Goal: Task Accomplishment & Management: Manage account settings

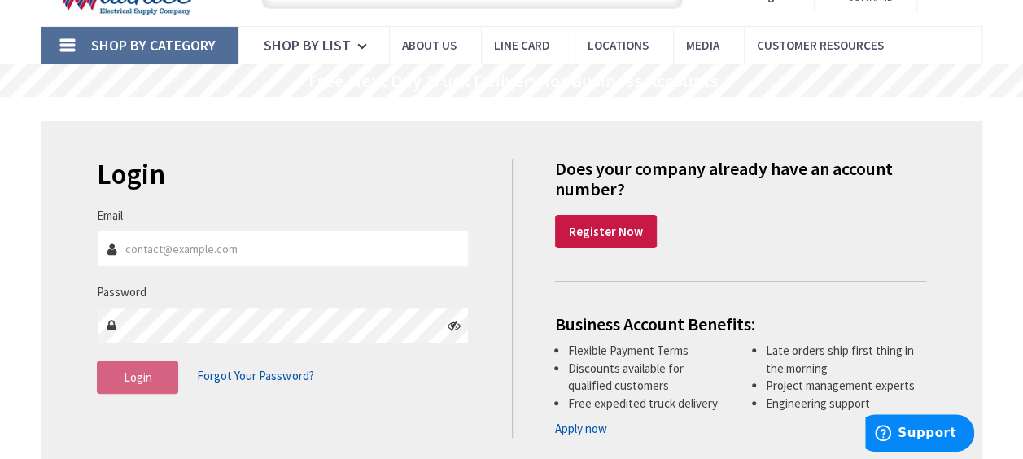
type input "chip@bb-electric.com"
click at [451, 331] on icon at bounding box center [454, 325] width 13 height 13
